Goal: Obtain resource: Download file/media

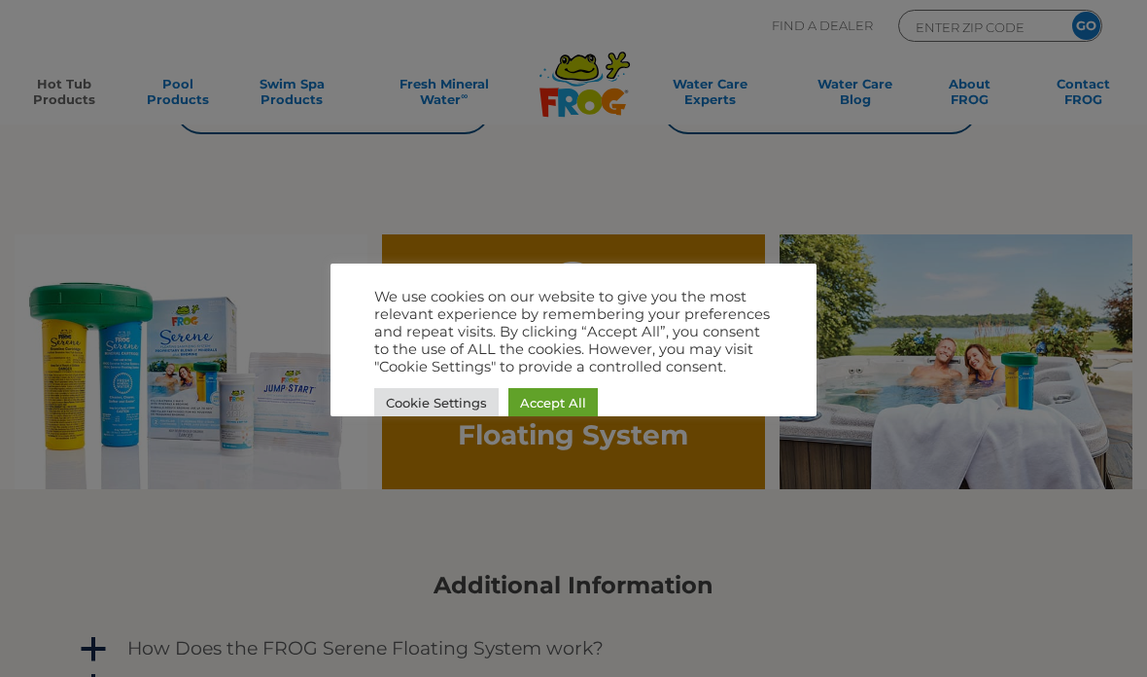
scroll to position [981, 0]
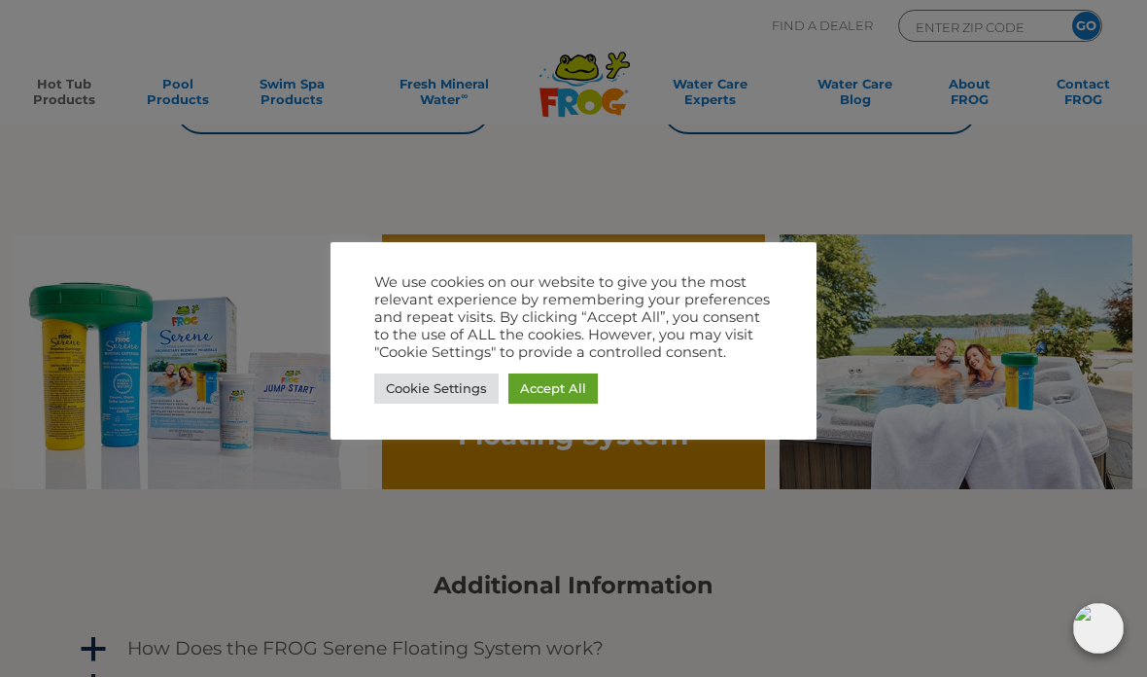
click at [570, 385] on link "Accept All" at bounding box center [553, 388] width 89 height 30
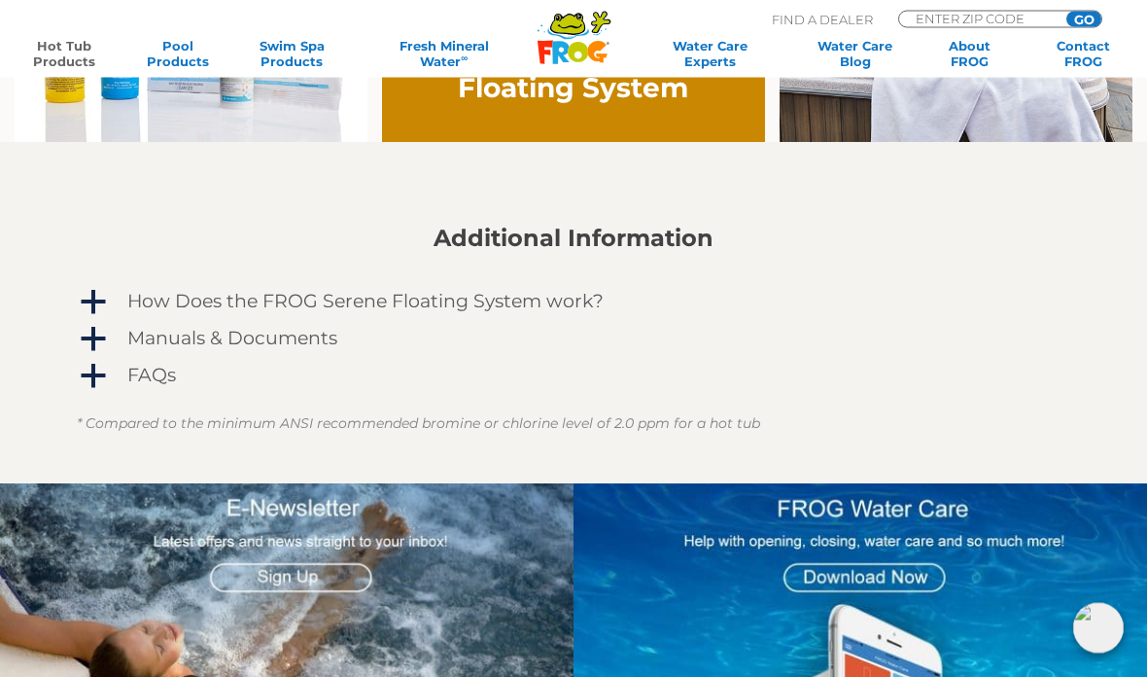
scroll to position [1328, 0]
click at [112, 313] on link "a How Does the FROG Serene Floating System work?" at bounding box center [574, 301] width 994 height 31
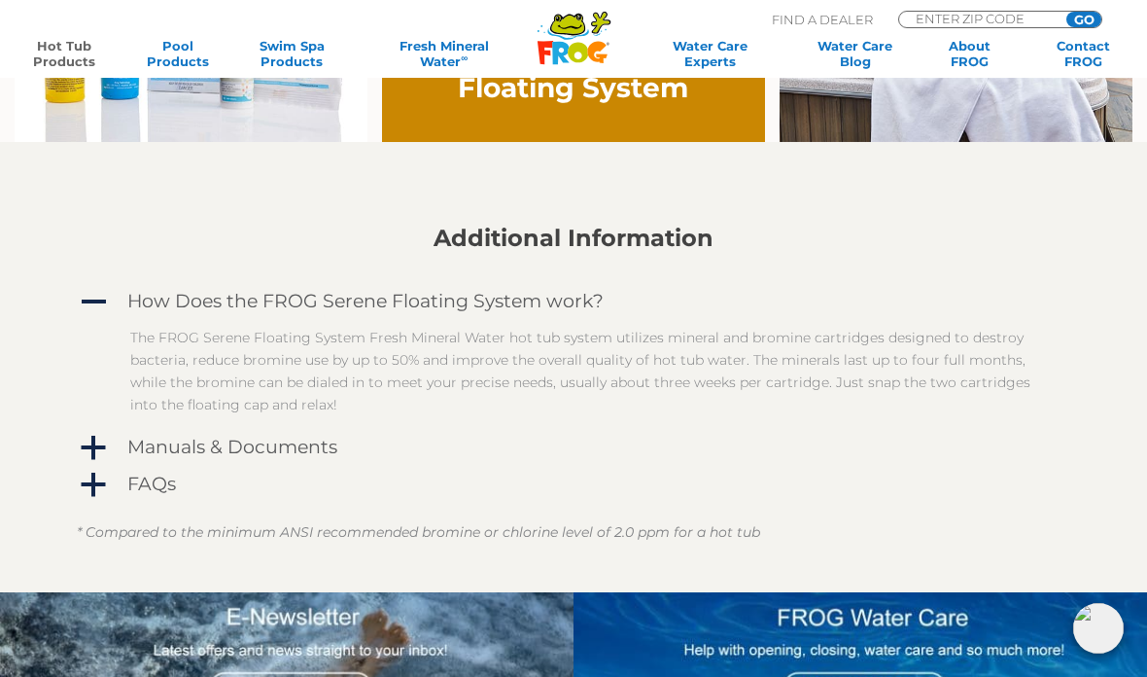
click at [127, 461] on div "Manuals & Documents" at bounding box center [545, 447] width 845 height 31
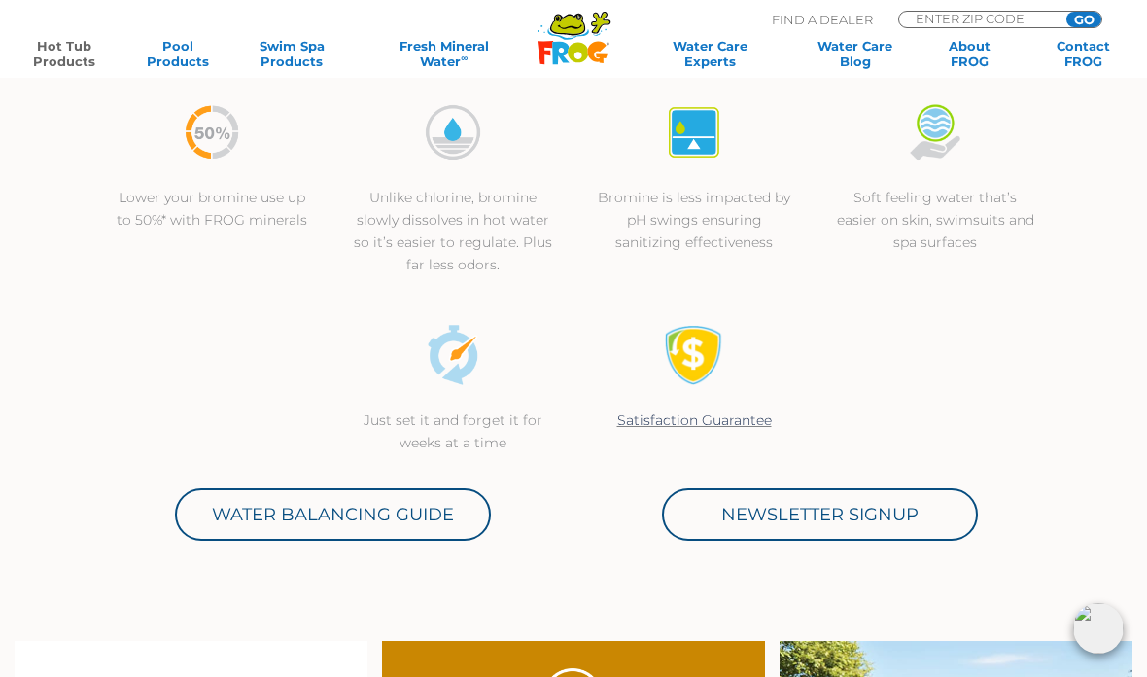
scroll to position [0, 0]
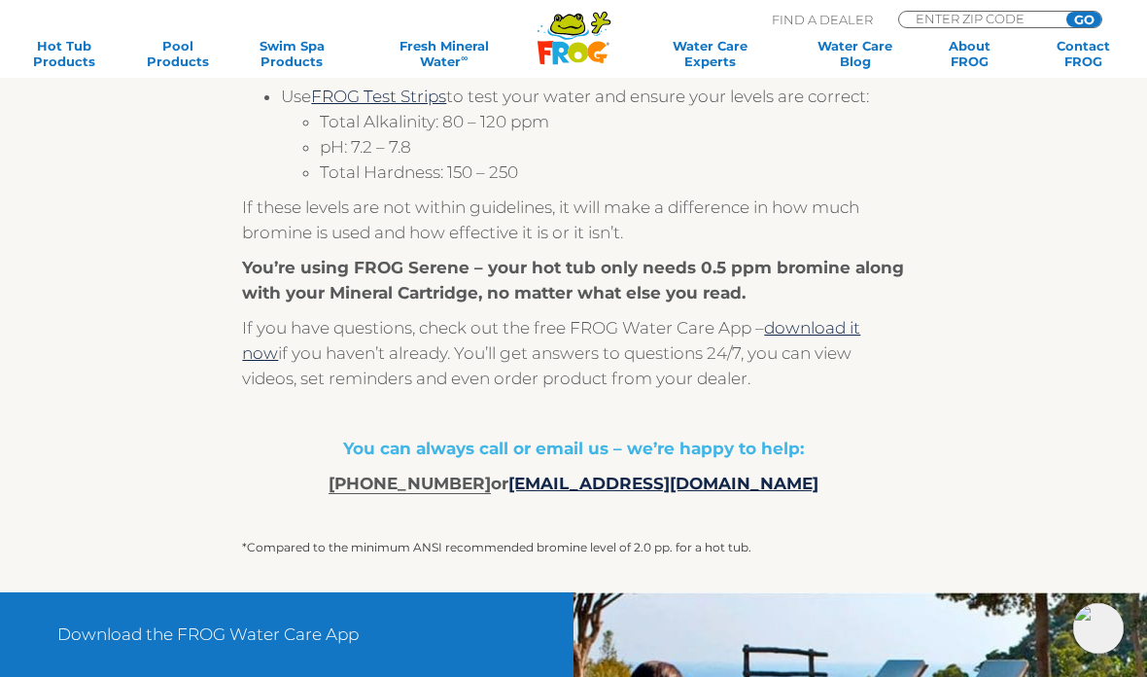
scroll to position [1356, 0]
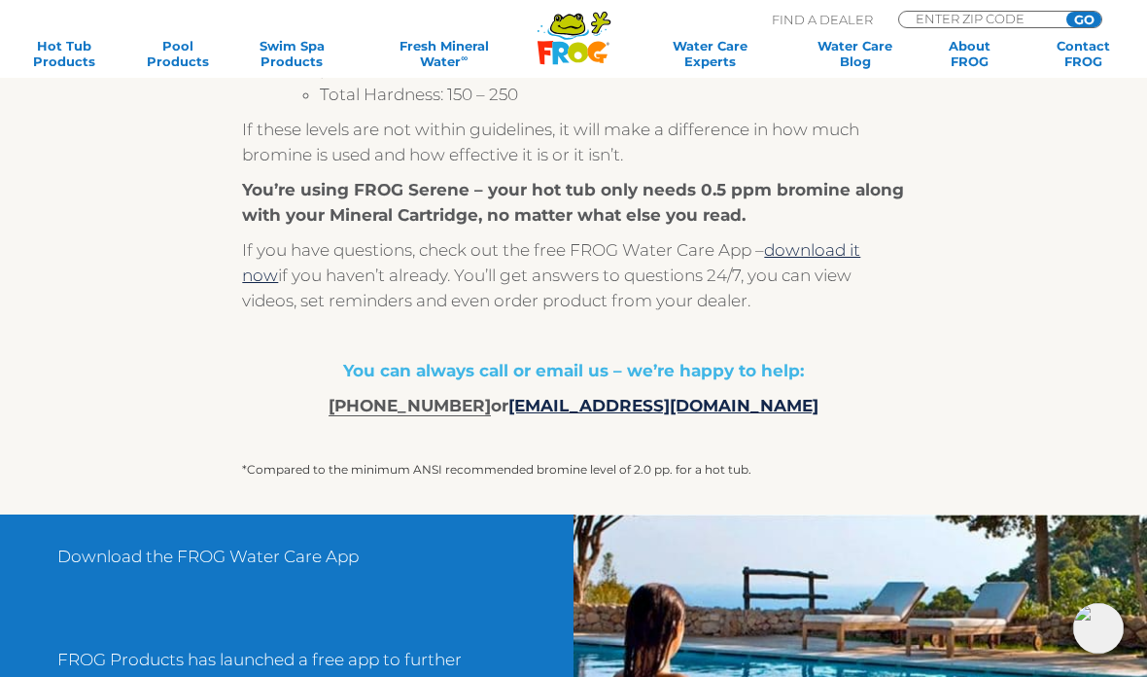
click at [681, 409] on link "customer.service@kingtechnology.com" at bounding box center [664, 405] width 310 height 19
click at [847, 252] on link "download it now" at bounding box center [551, 262] width 618 height 45
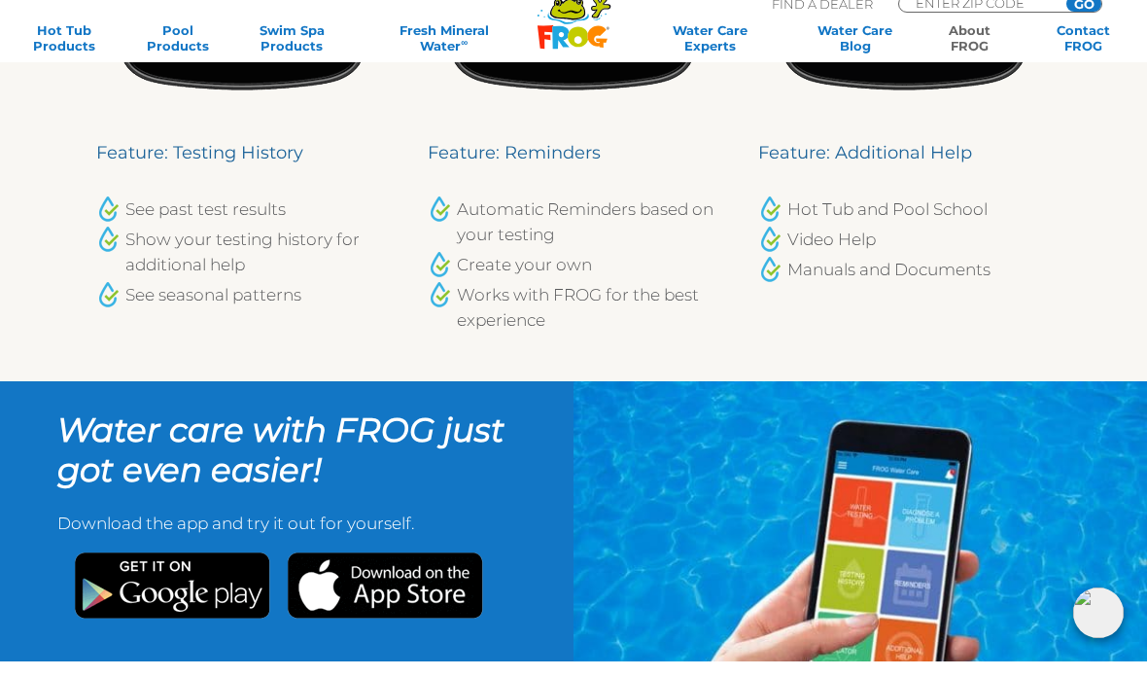
scroll to position [2044, 0]
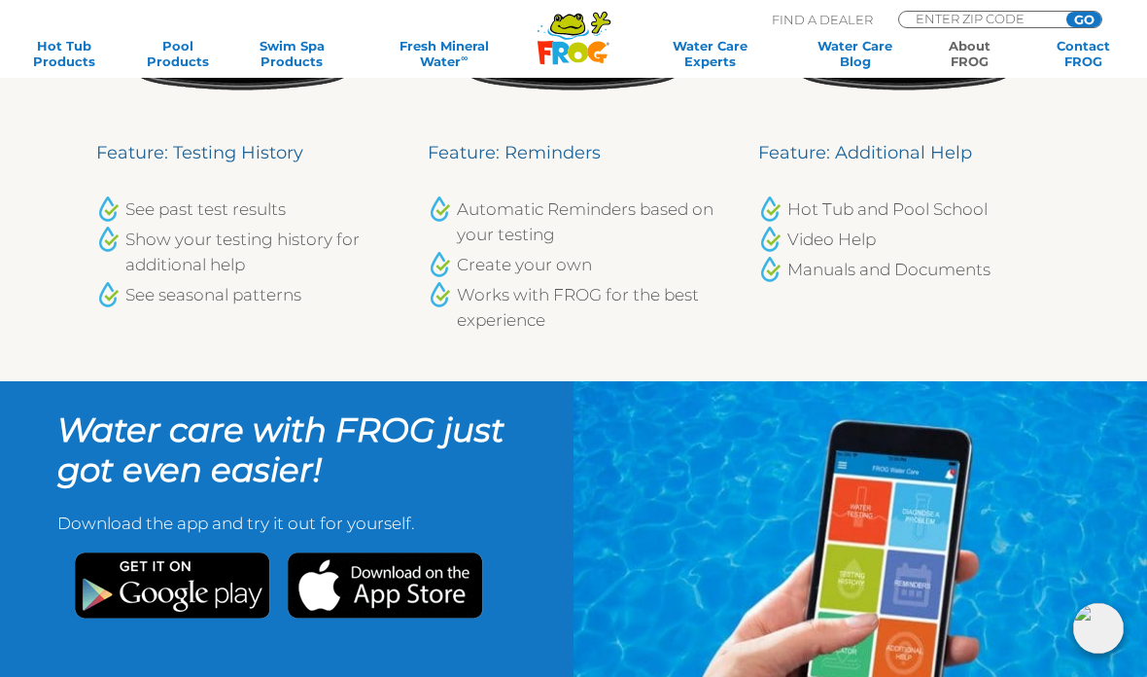
click at [395, 552] on img at bounding box center [385, 585] width 196 height 66
